Goal: Register for event/course

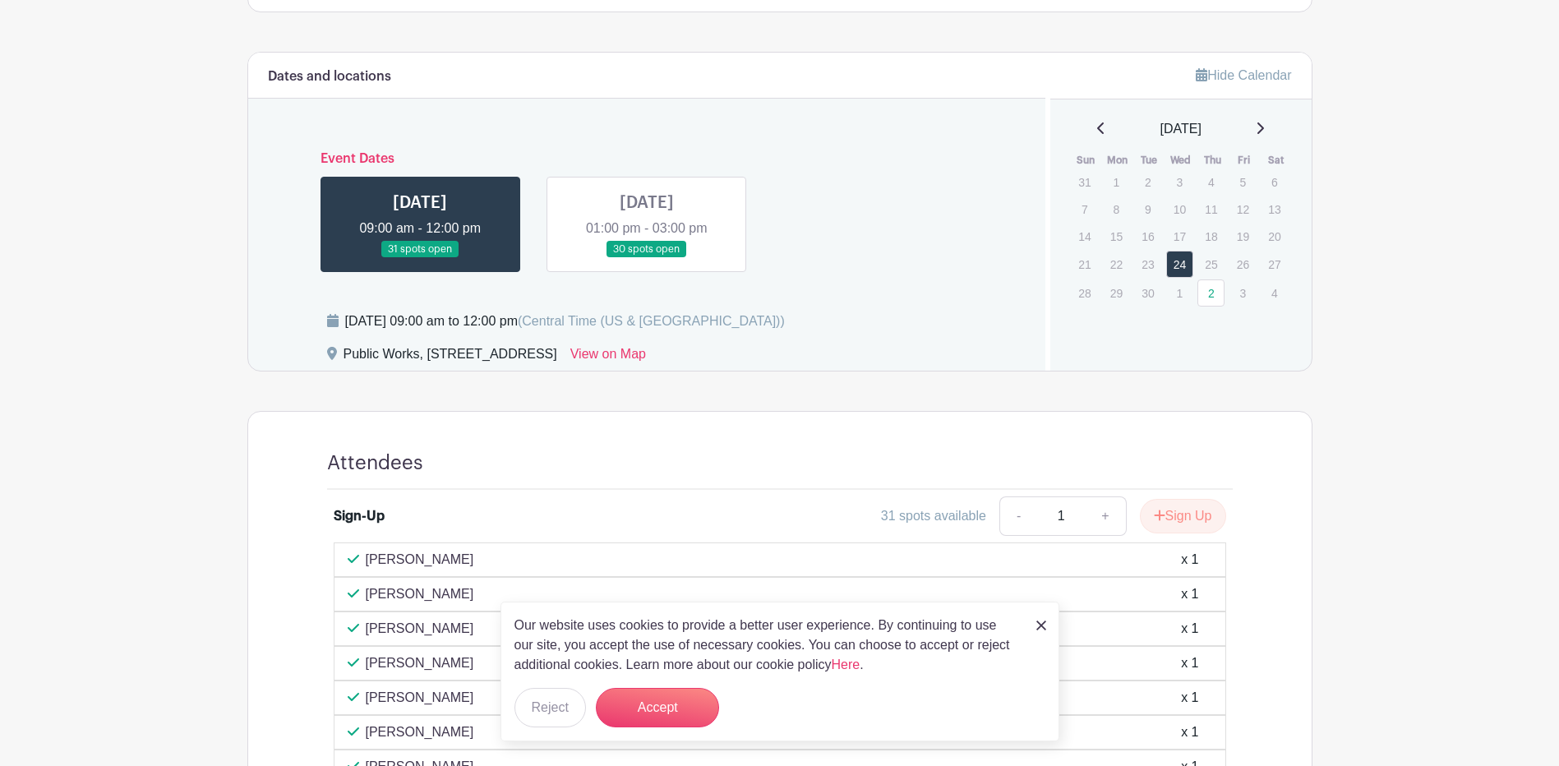
scroll to position [877, 0]
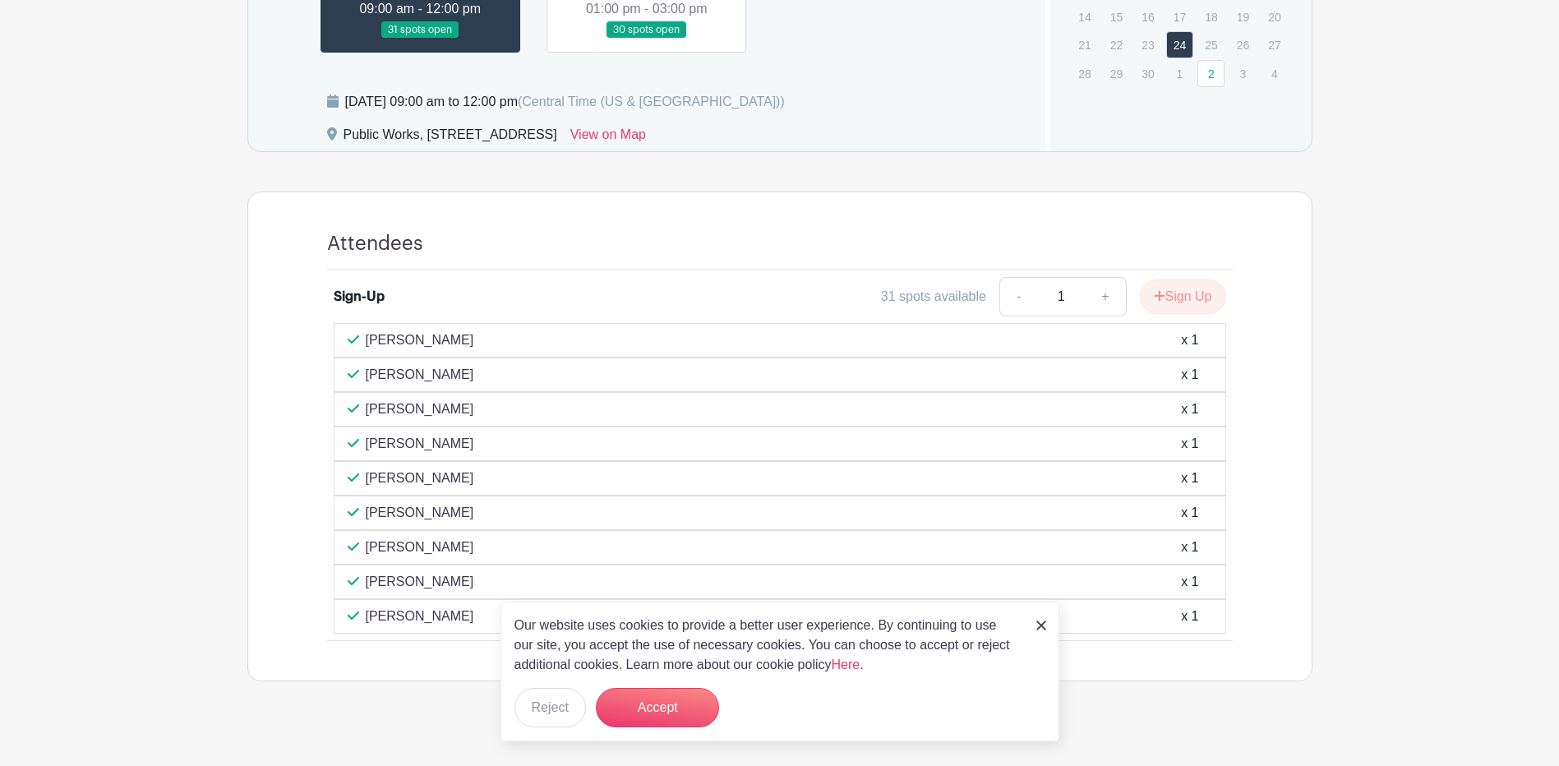
click at [1048, 622] on div "Our website uses cookies to provide a better user experience. By continuing to …" at bounding box center [780, 672] width 559 height 140
click at [1038, 625] on img at bounding box center [1042, 626] width 10 height 10
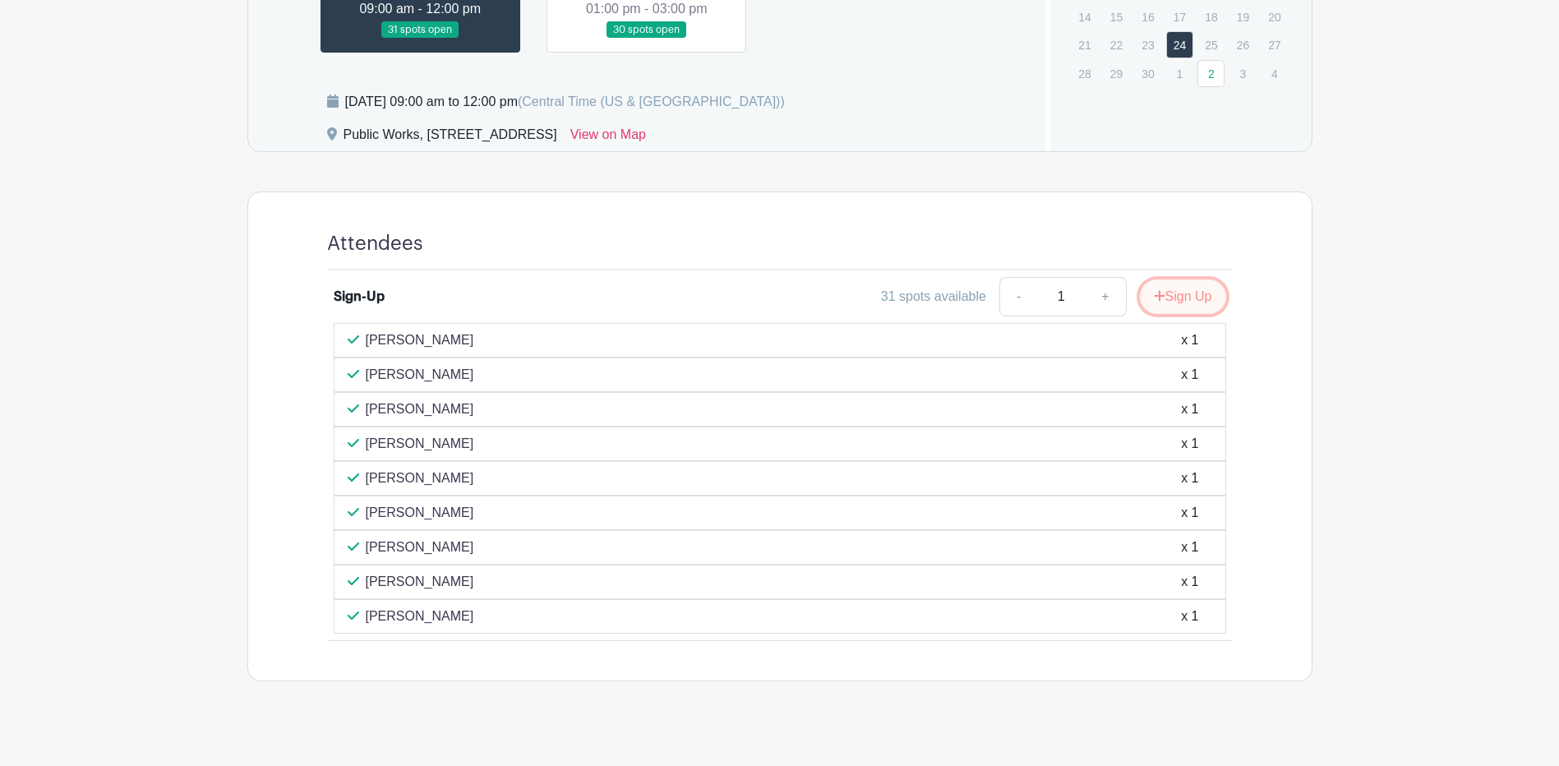
click at [1181, 298] on button "Sign Up" at bounding box center [1183, 296] width 86 height 35
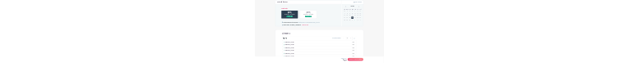
scroll to position [676, 0]
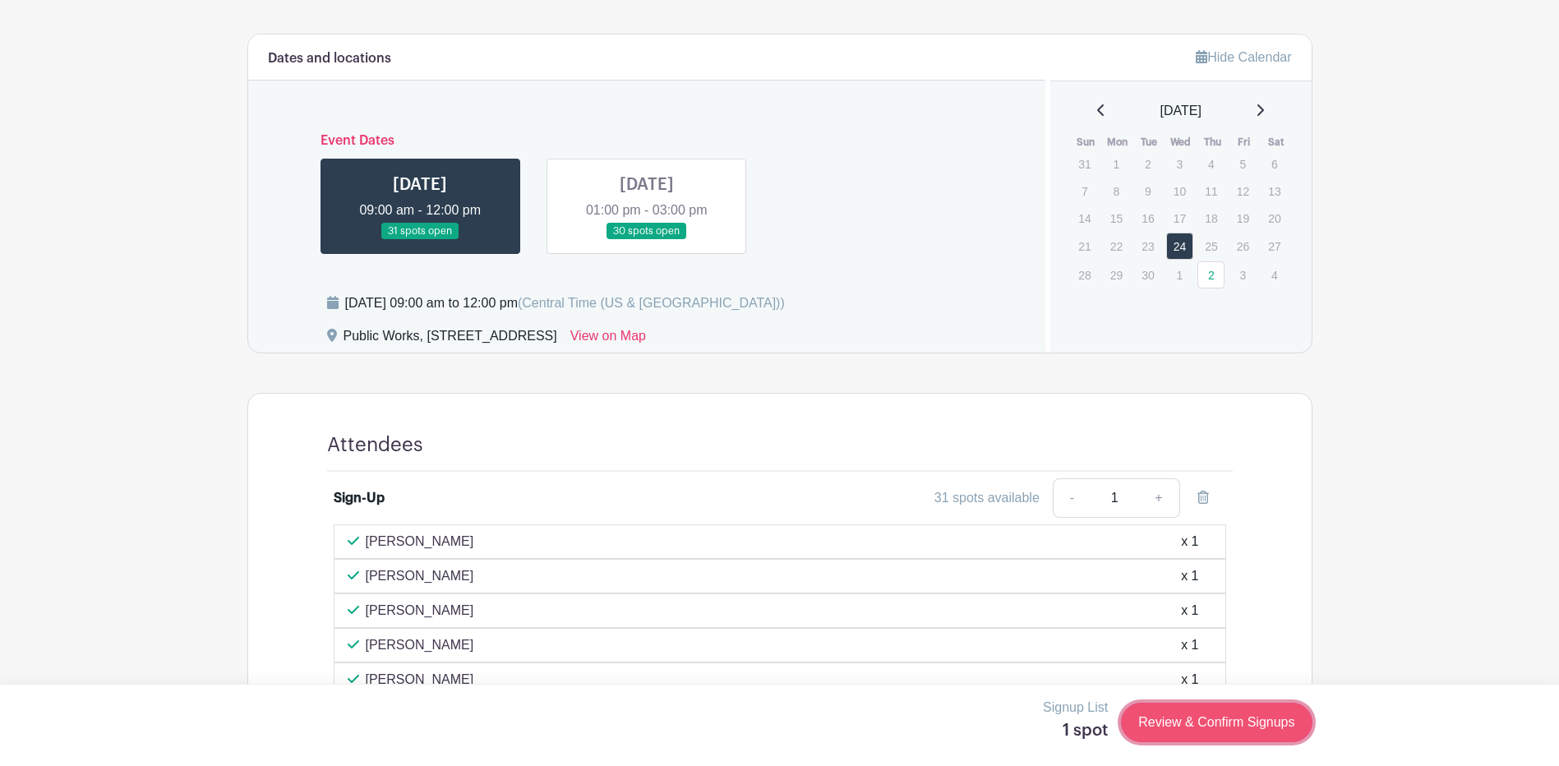
click at [1161, 715] on link "Review & Confirm Signups" at bounding box center [1216, 722] width 191 height 39
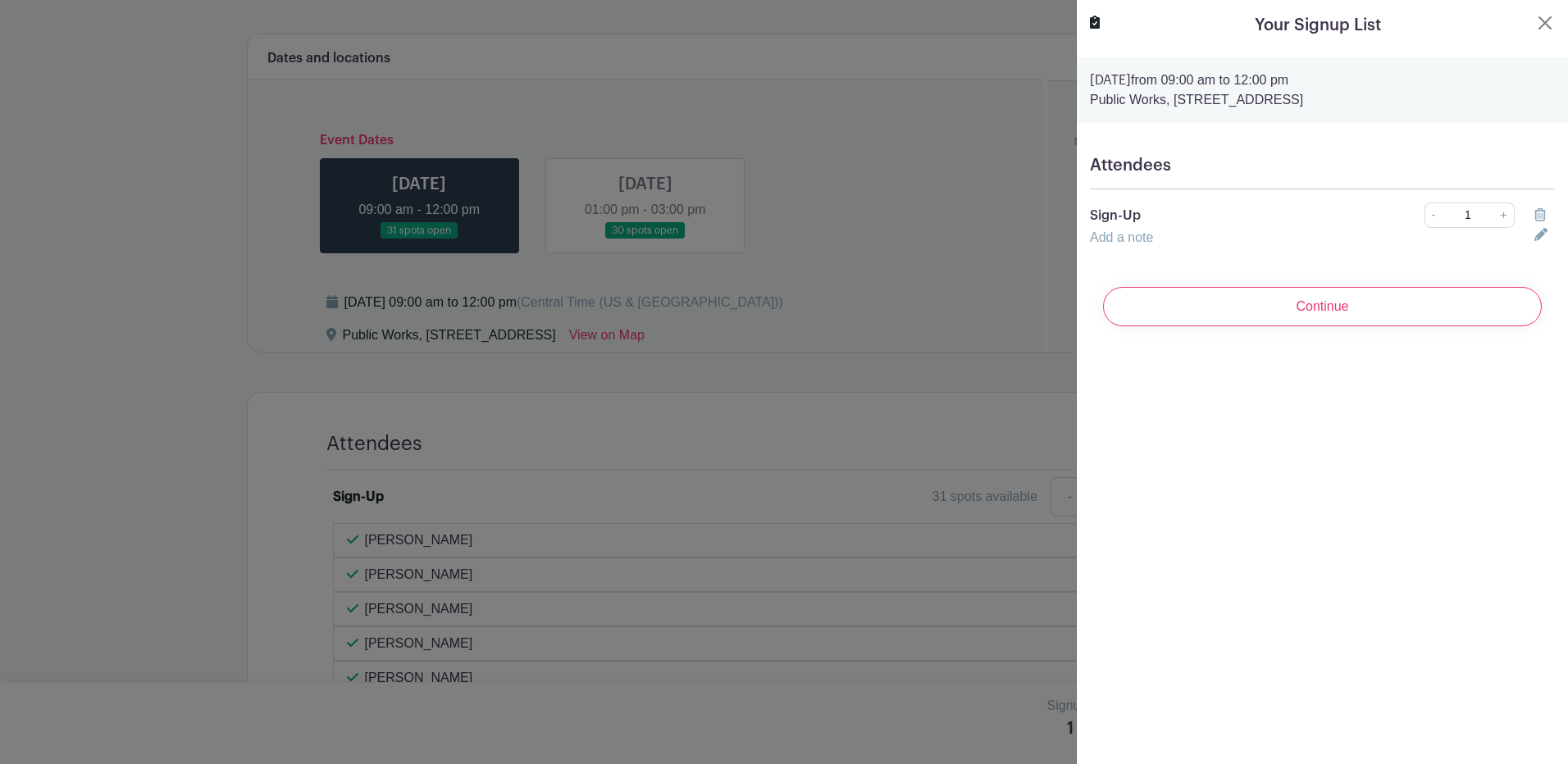
click at [1108, 155] on div "Attendees Sign-Up - 1 + Add a note" at bounding box center [1322, 201] width 491 height 118
click at [1182, 311] on input "Continue" at bounding box center [1323, 306] width 439 height 39
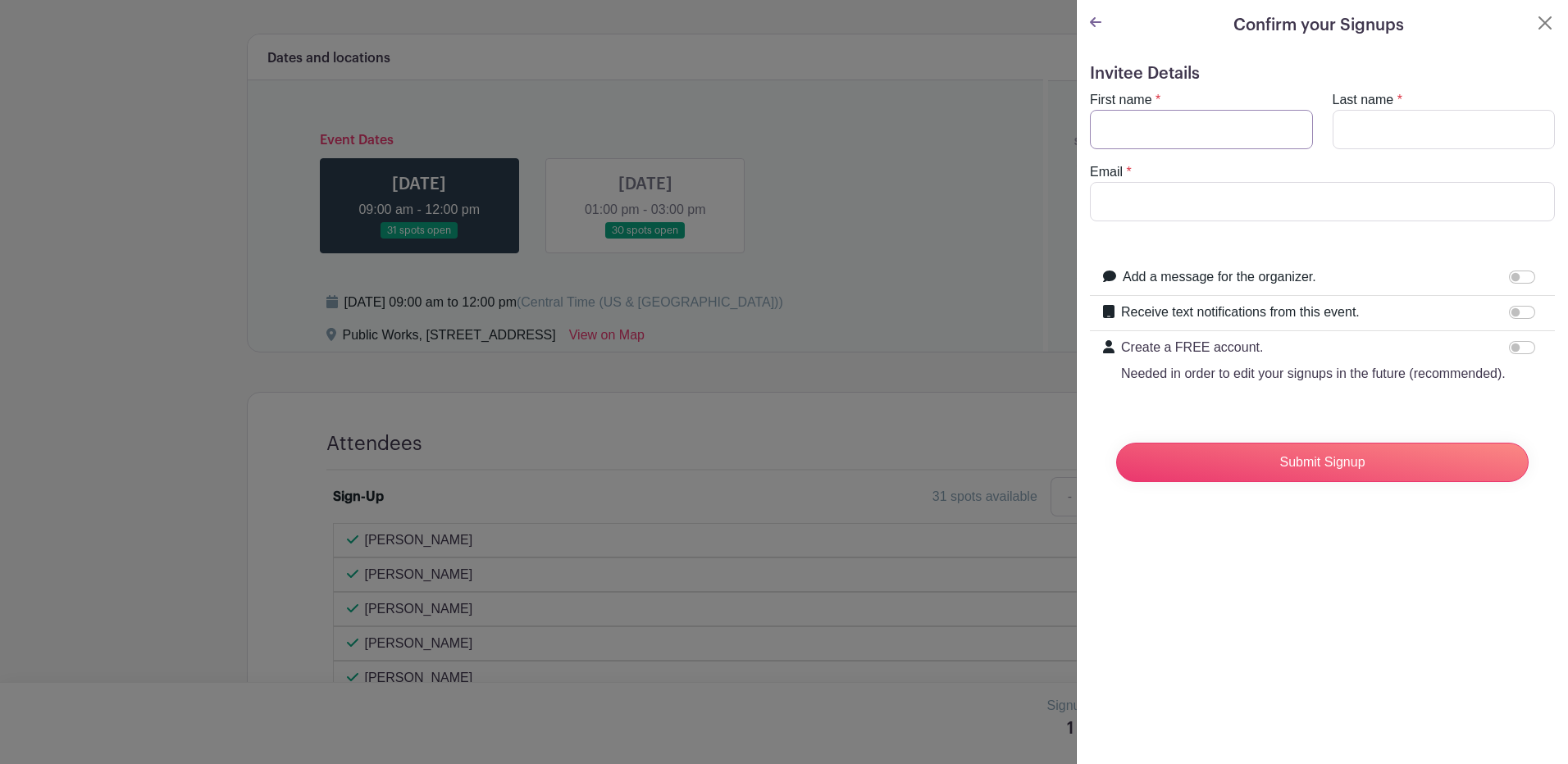
click at [1136, 138] on input "First name" at bounding box center [1201, 129] width 223 height 39
type input "[PERSON_NAME]"
click at [1345, 121] on input "Last name" at bounding box center [1444, 129] width 223 height 39
type input "[GEOGRAPHIC_DATA]"
click at [1206, 212] on input "Email" at bounding box center [1322, 200] width 465 height 39
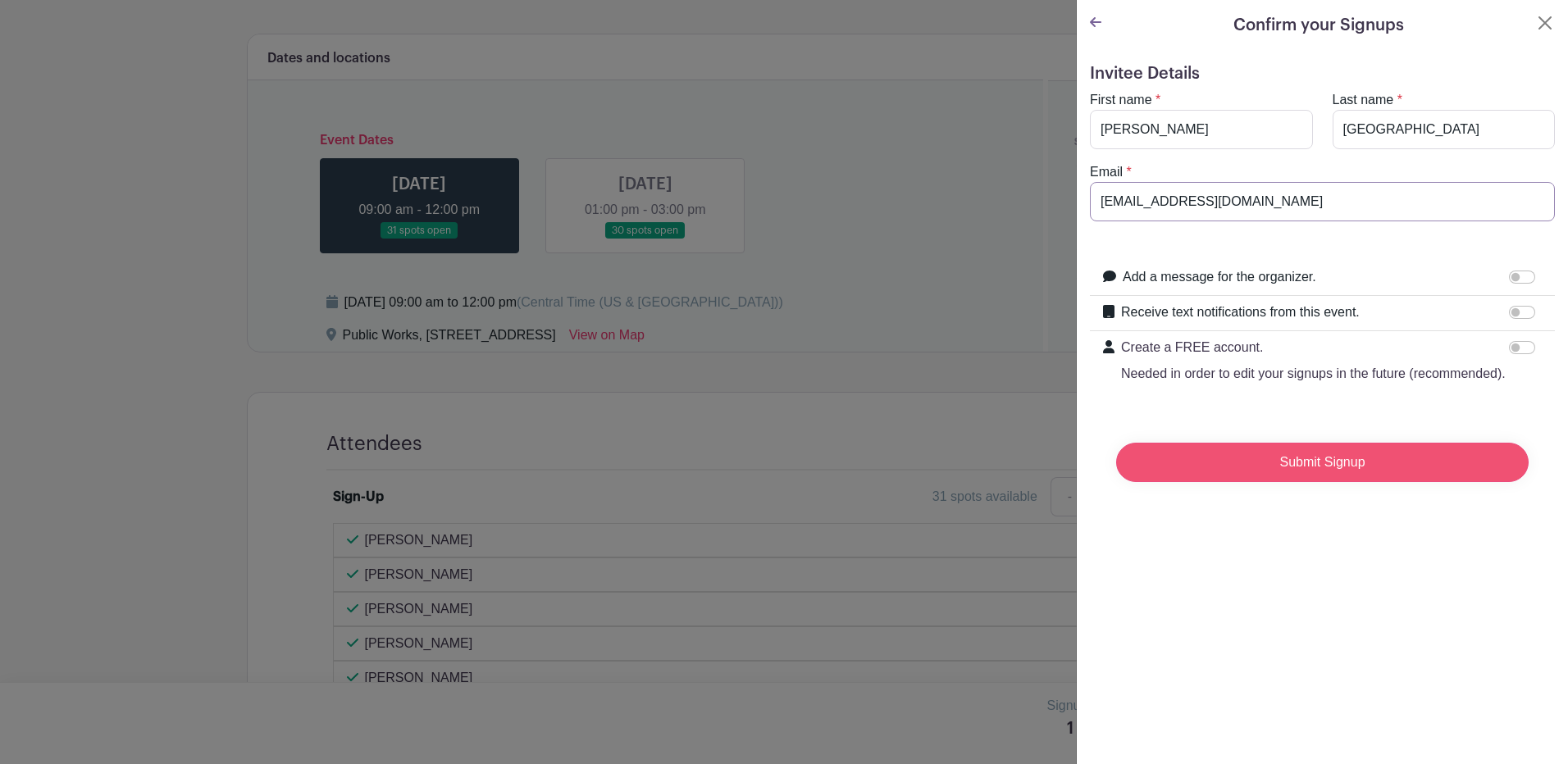
type input "[EMAIL_ADDRESS][DOMAIN_NAME]"
click at [1293, 482] on input "Submit Signup" at bounding box center [1322, 462] width 412 height 39
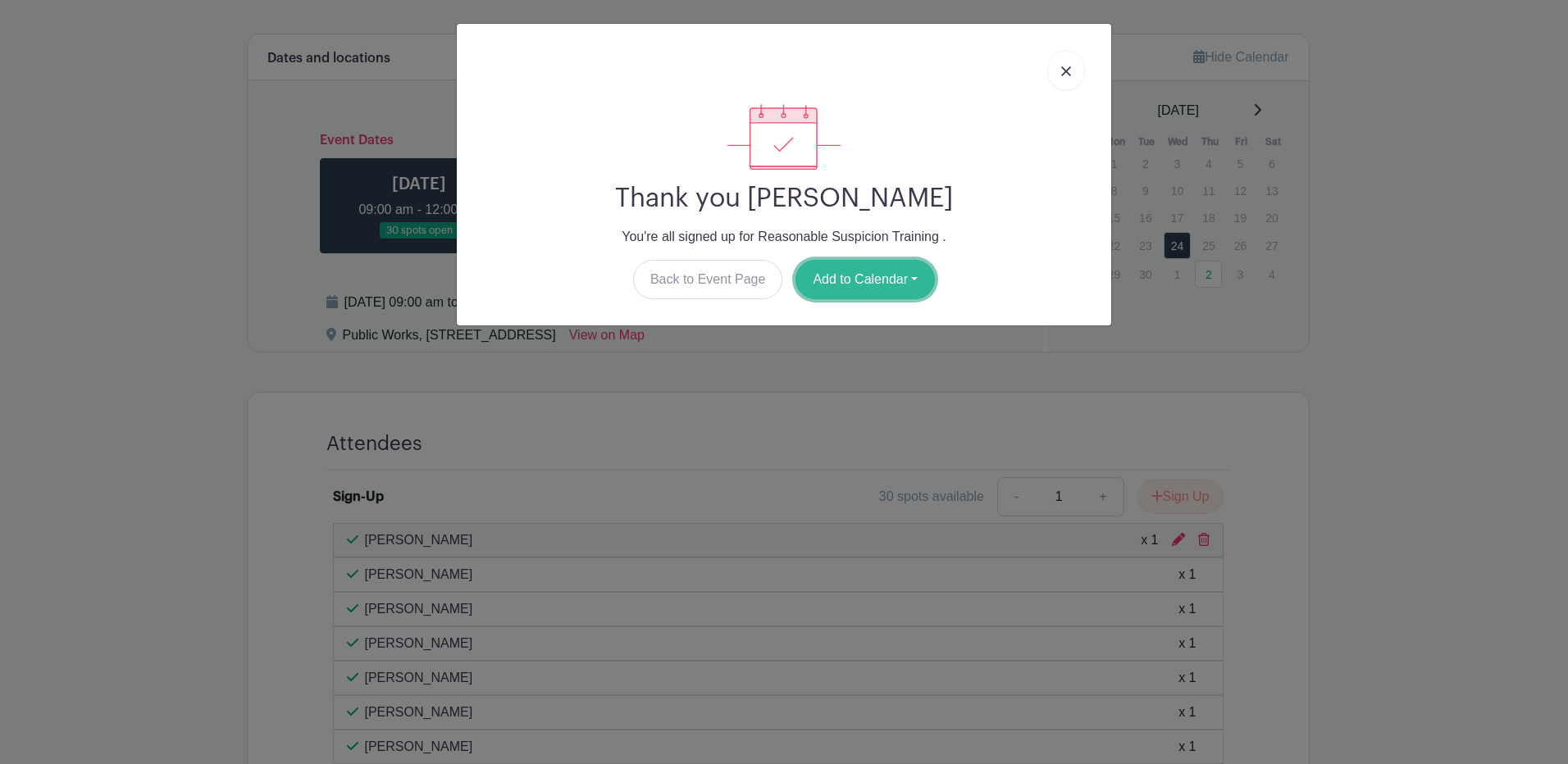
click at [856, 268] on button "Add to Calendar" at bounding box center [865, 279] width 140 height 39
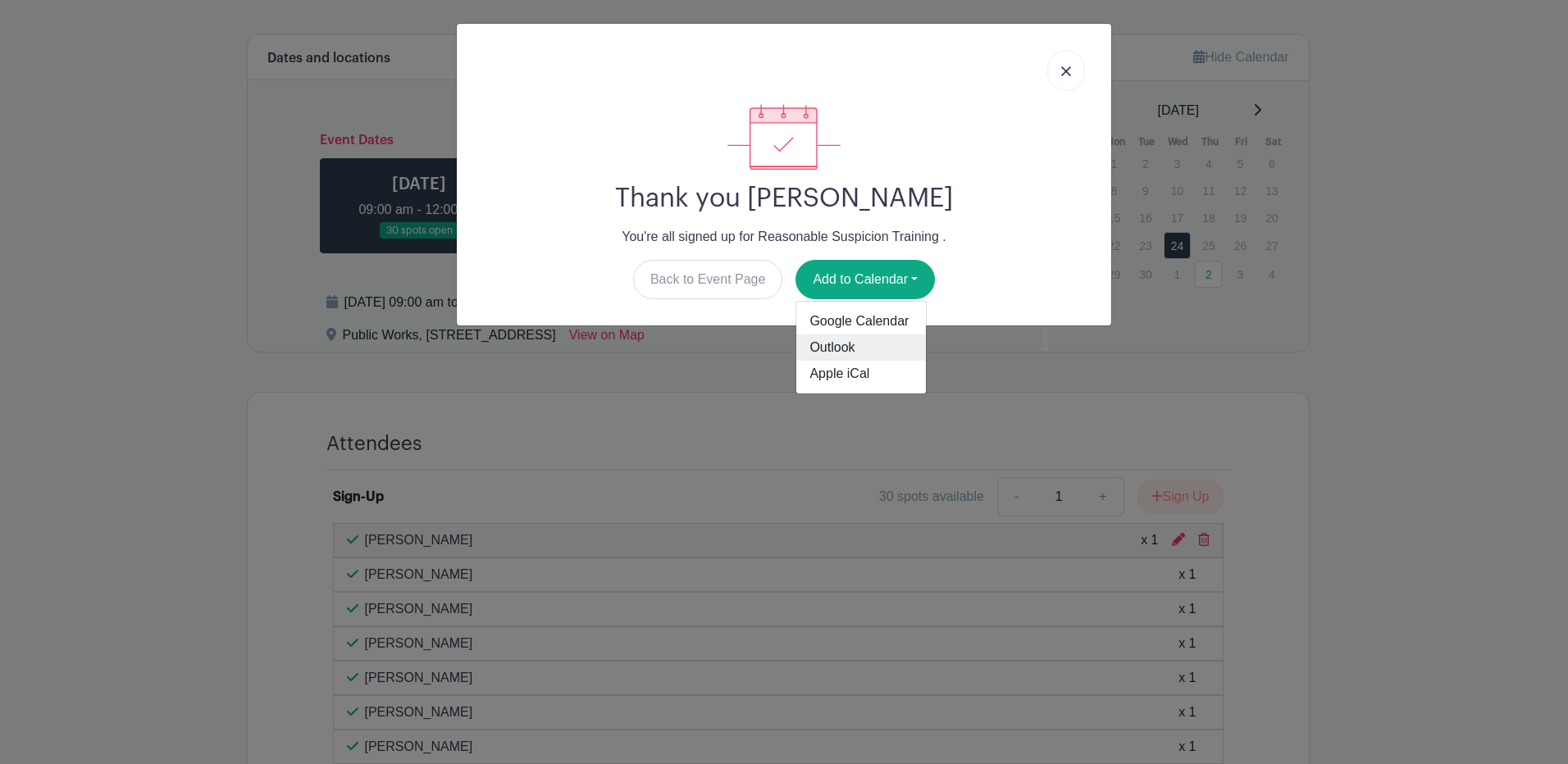
click at [831, 339] on link "Outlook" at bounding box center [861, 347] width 130 height 26
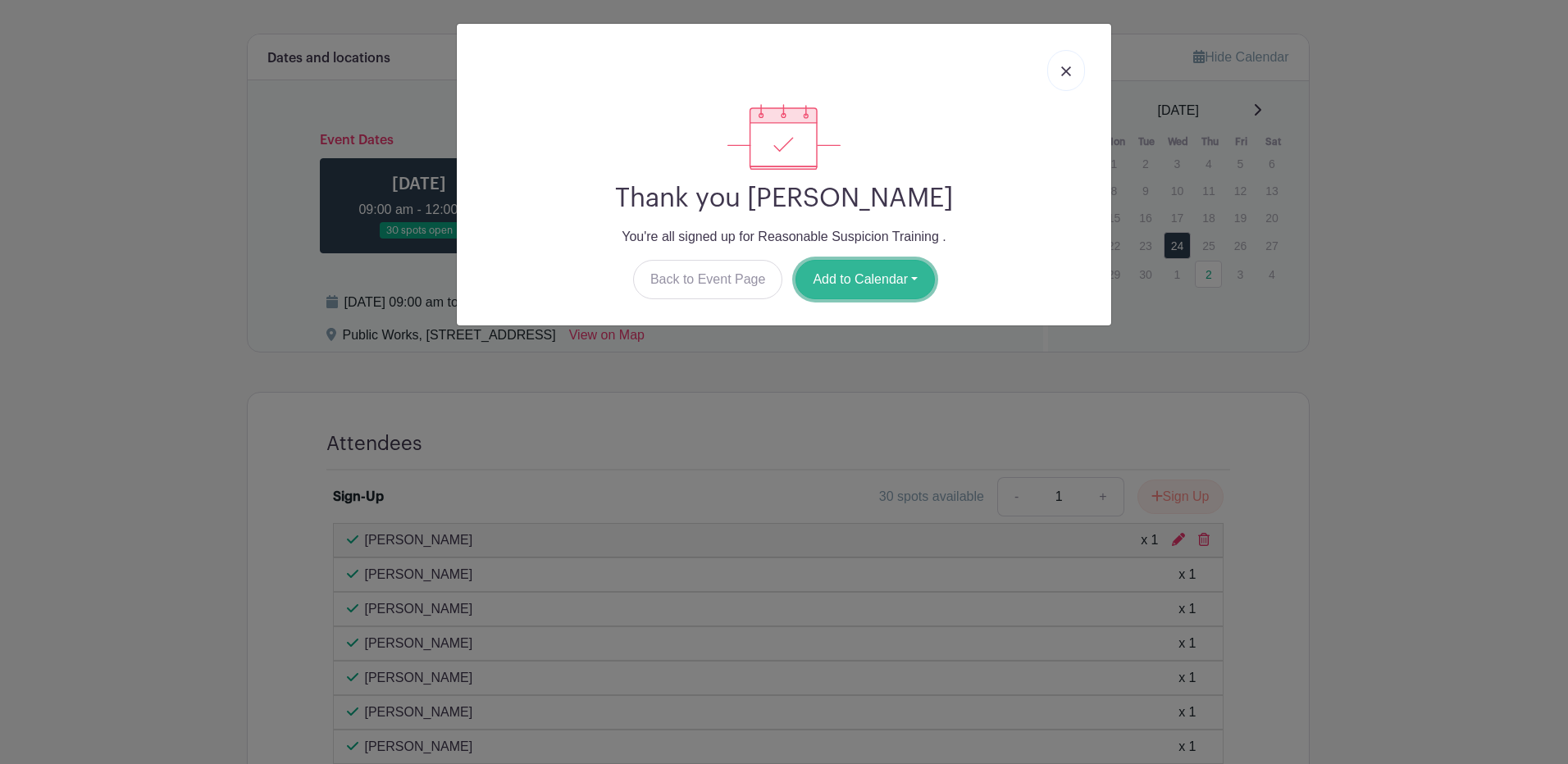
click at [842, 287] on button "Add to Calendar" at bounding box center [865, 279] width 140 height 39
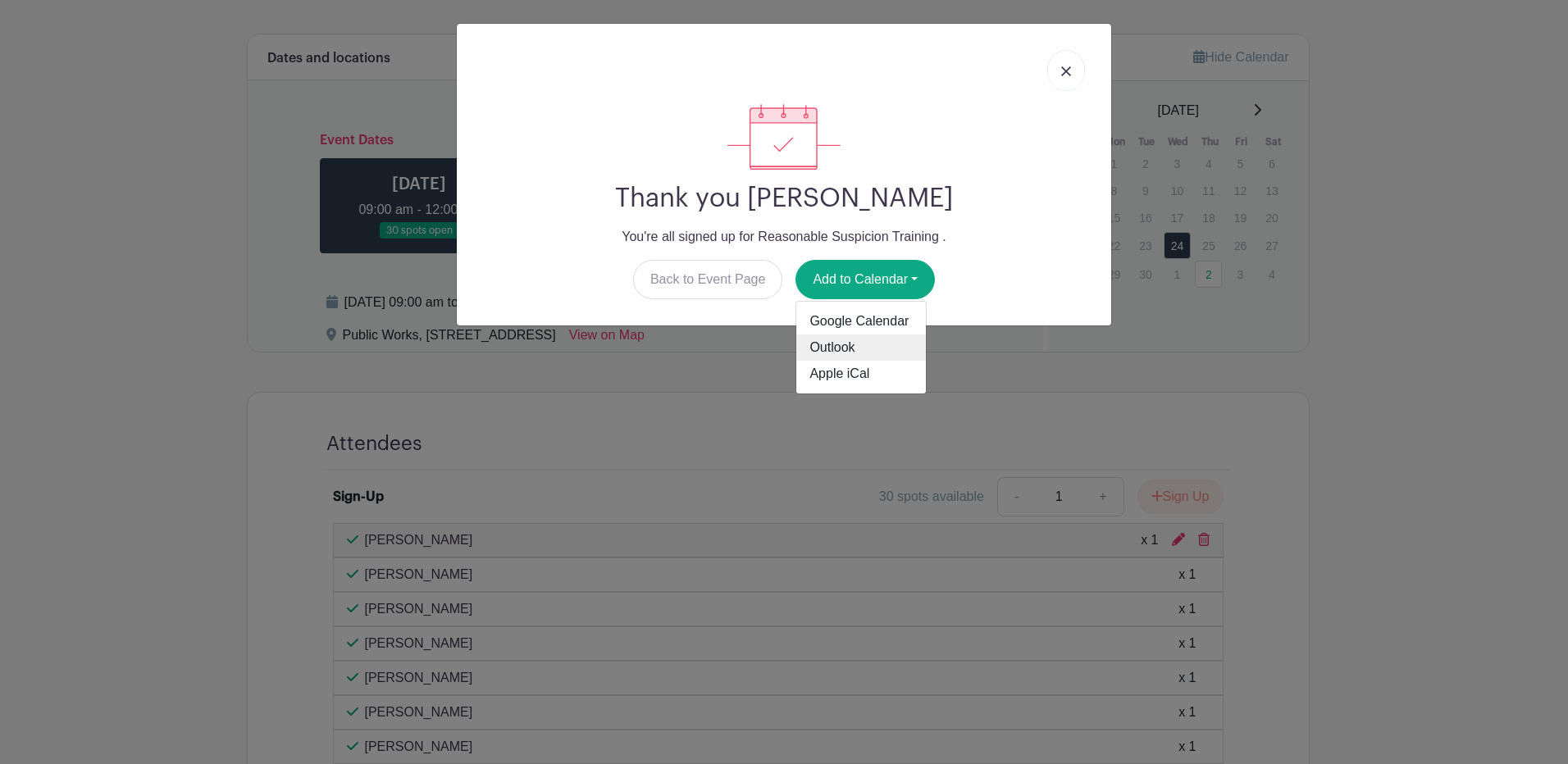
click at [820, 346] on link "Outlook" at bounding box center [861, 347] width 130 height 26
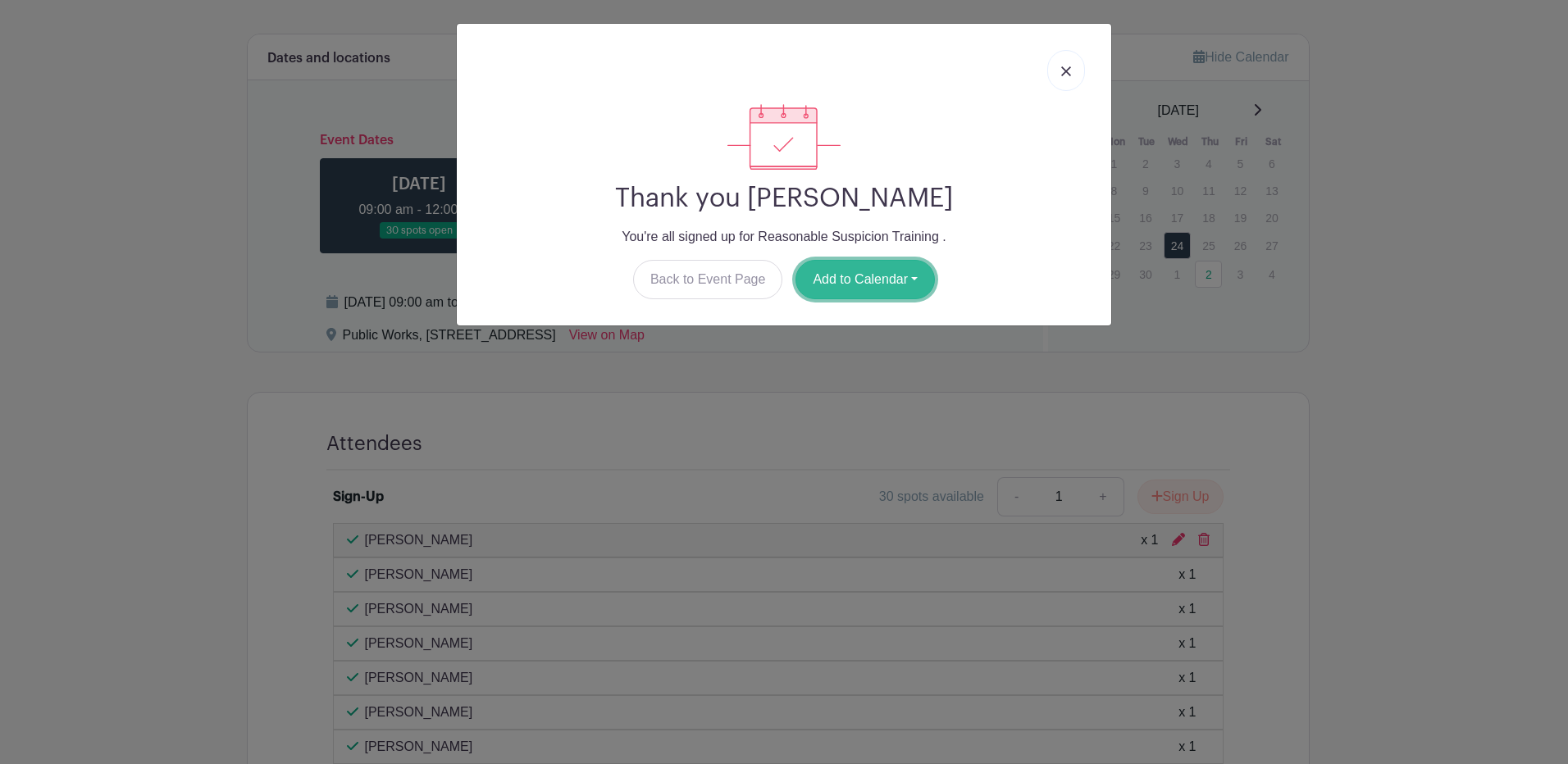
click at [900, 280] on button "Add to Calendar" at bounding box center [865, 279] width 140 height 39
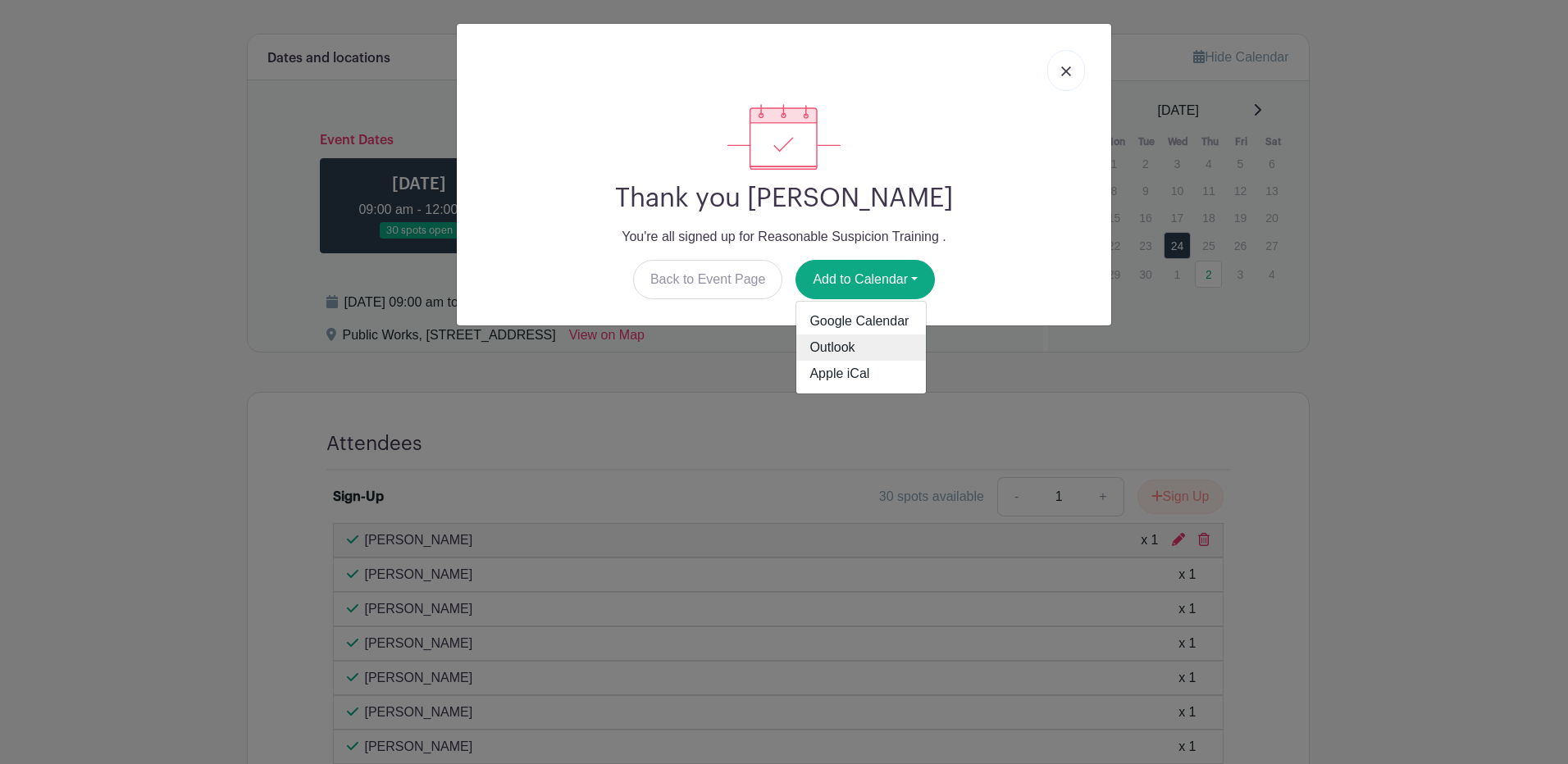
click at [859, 345] on link "Outlook" at bounding box center [861, 347] width 130 height 26
click at [1057, 73] on link at bounding box center [1066, 70] width 38 height 41
